Goal: Task Accomplishment & Management: Use online tool/utility

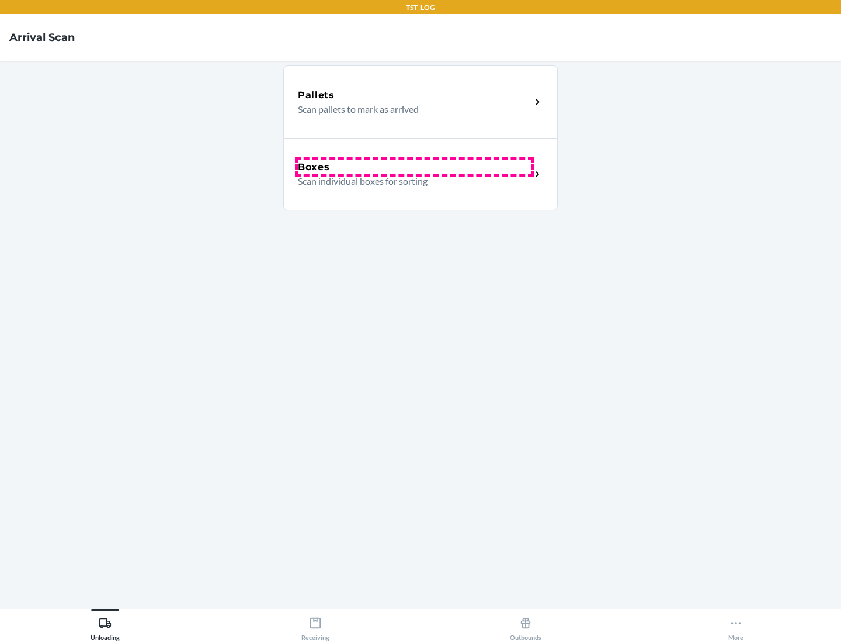
click at [414, 167] on div "Boxes" at bounding box center [414, 167] width 233 height 14
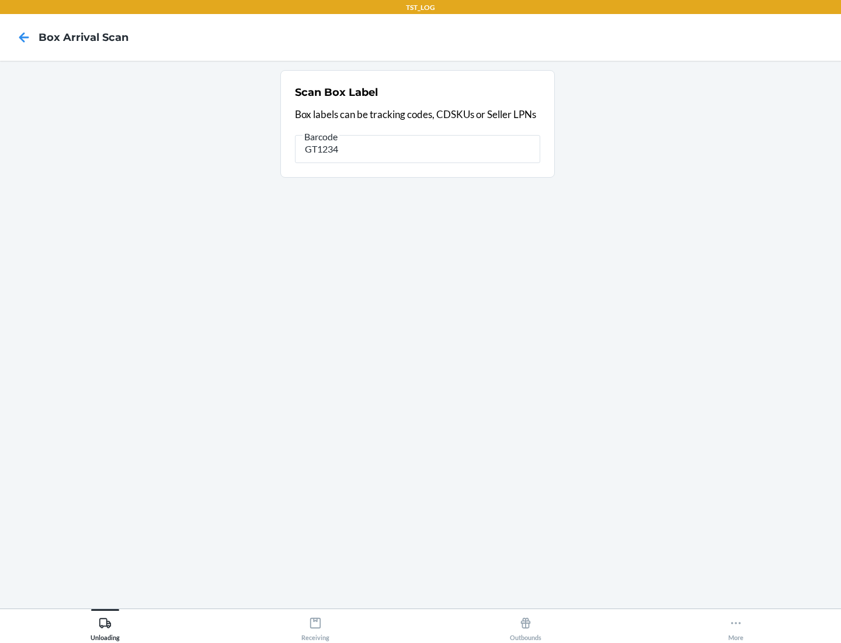
type input "GT1234"
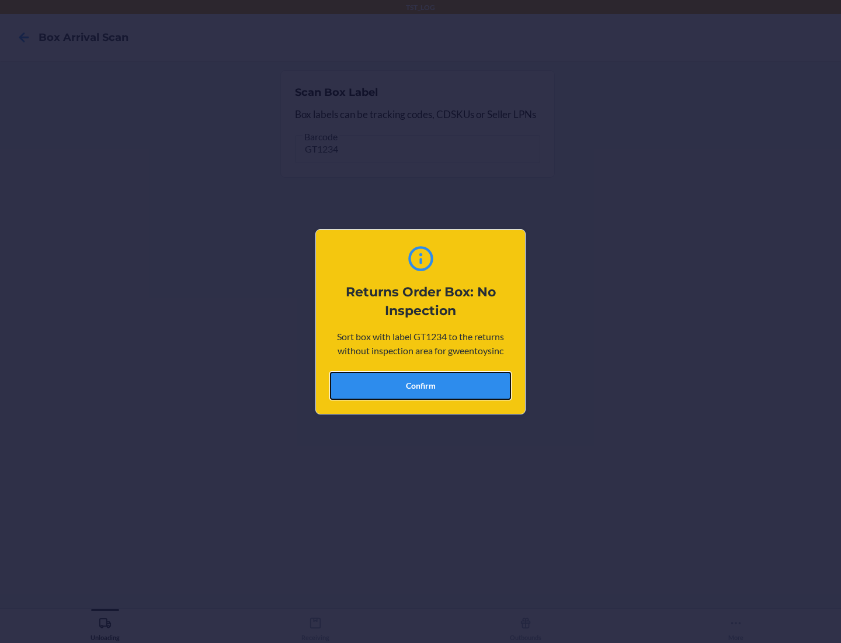
click at [421, 385] on button "Confirm" at bounding box center [420, 386] width 181 height 28
